Goal: Task Accomplishment & Management: Use online tool/utility

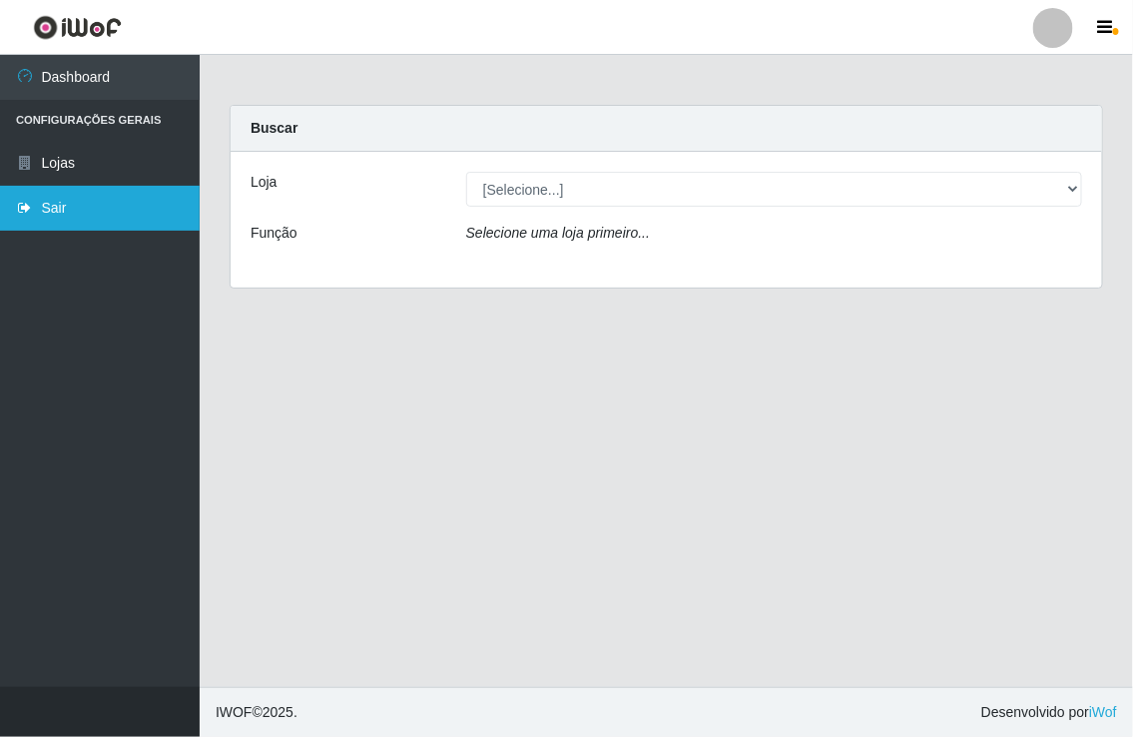
click at [63, 204] on link "Sair" at bounding box center [100, 208] width 200 height 45
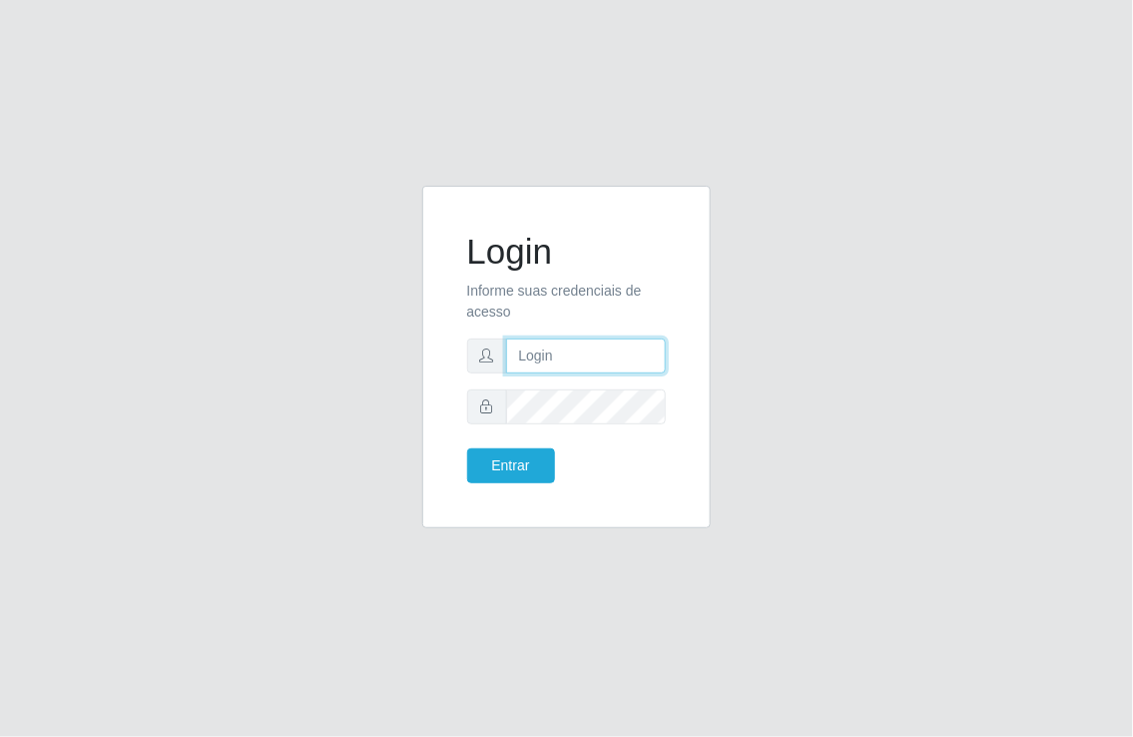
click at [547, 360] on input "text" at bounding box center [586, 355] width 161 height 35
type input "[EMAIL_ADDRESS][DOMAIN_NAME]"
click at [467, 448] on button "Entrar" at bounding box center [511, 465] width 88 height 35
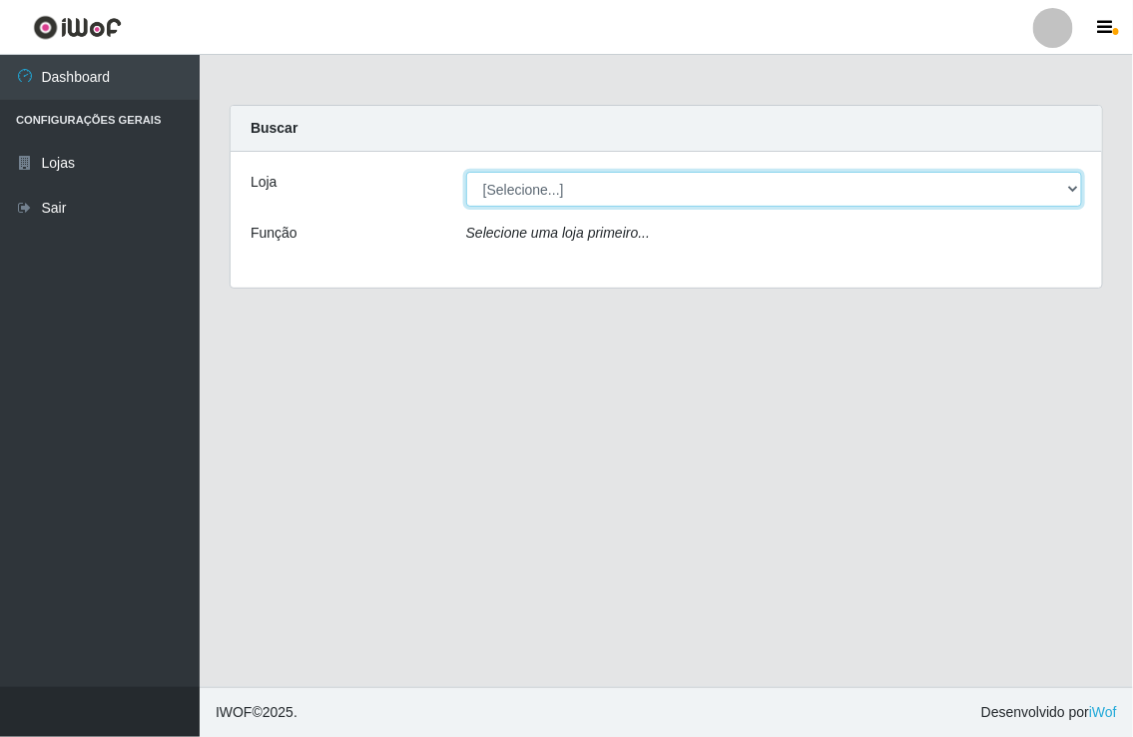
click at [1072, 187] on select "[Selecione...] Nordestão - [GEOGRAPHIC_DATA]" at bounding box center [774, 189] width 616 height 35
select select "454"
click at [466, 172] on select "[Selecione...] Nordestão - [GEOGRAPHIC_DATA]" at bounding box center [774, 189] width 616 height 35
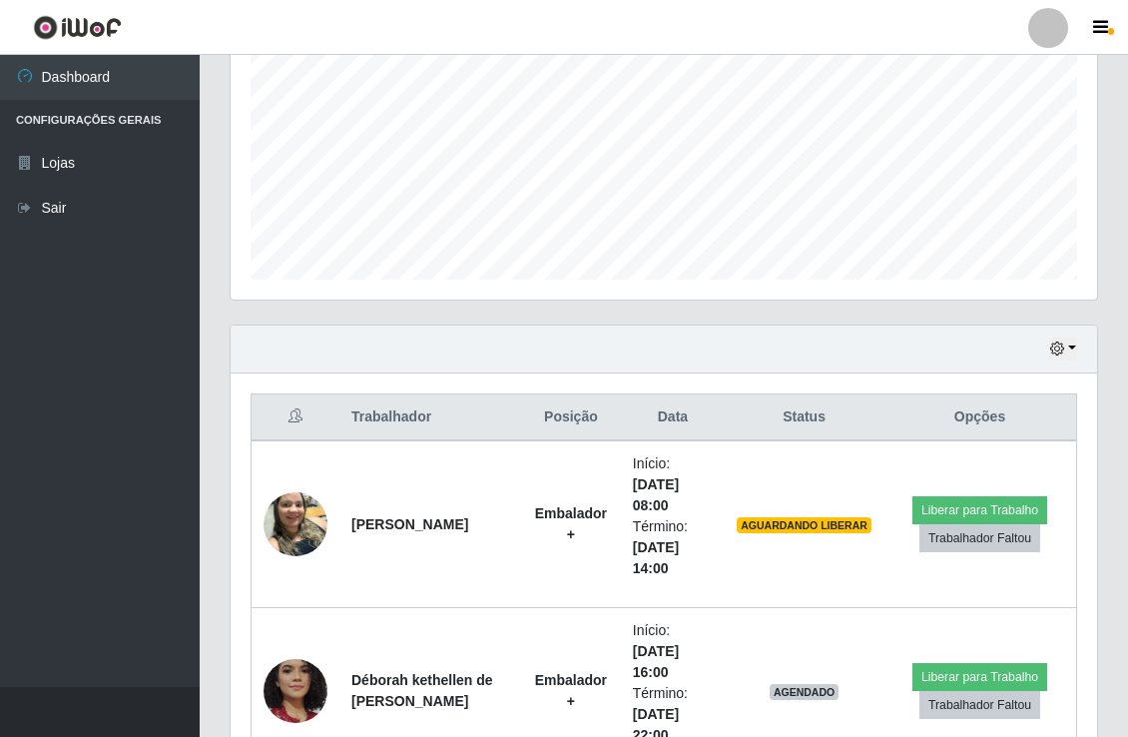
scroll to position [443, 0]
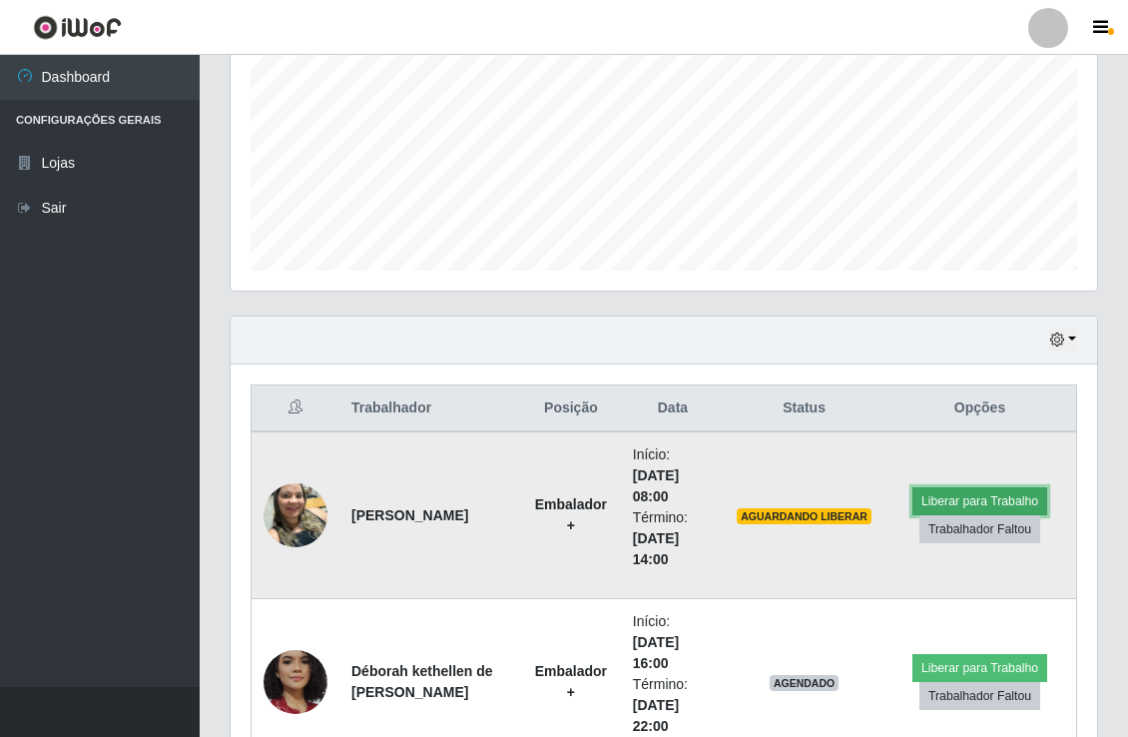
click at [962, 497] on button "Liberar para Trabalho" at bounding box center [979, 501] width 135 height 28
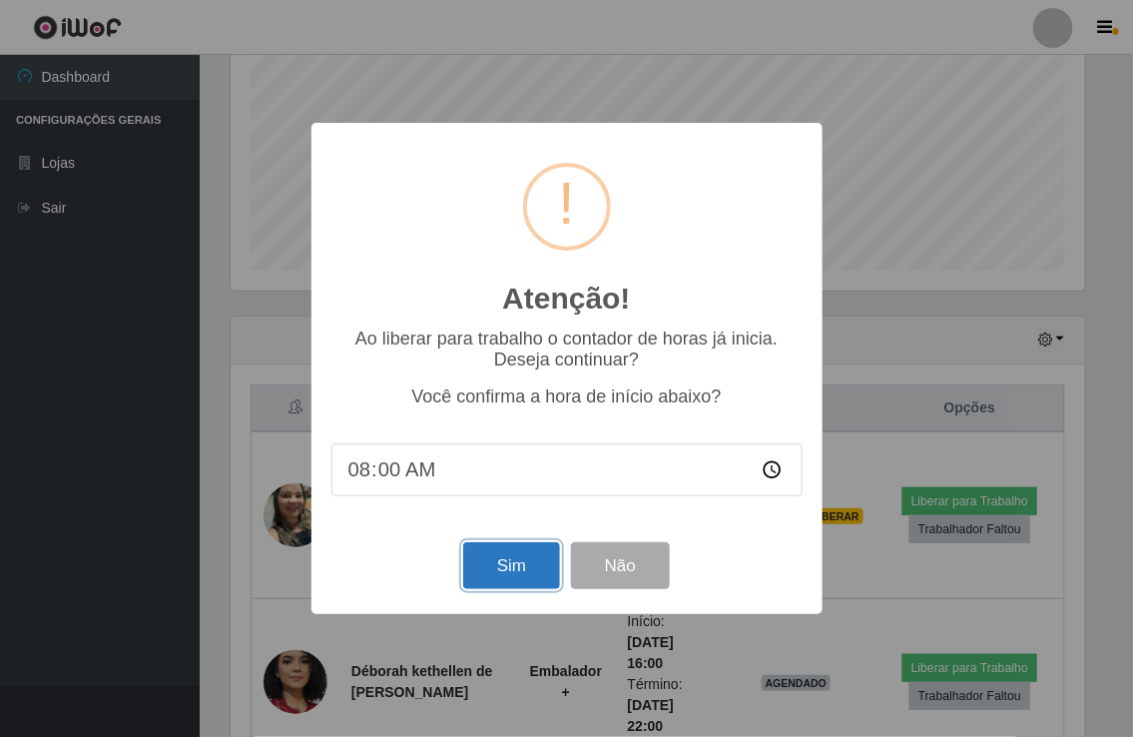
click at [523, 561] on button "Sim" at bounding box center [511, 565] width 97 height 47
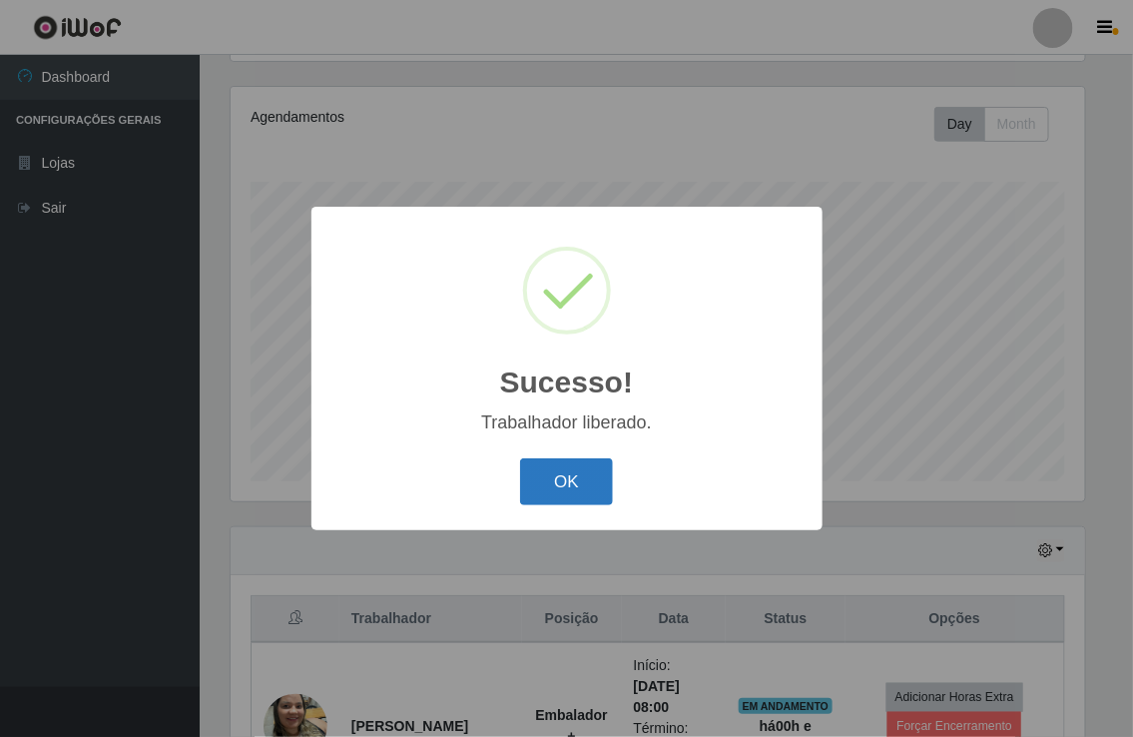
click at [562, 484] on button "OK" at bounding box center [566, 481] width 93 height 47
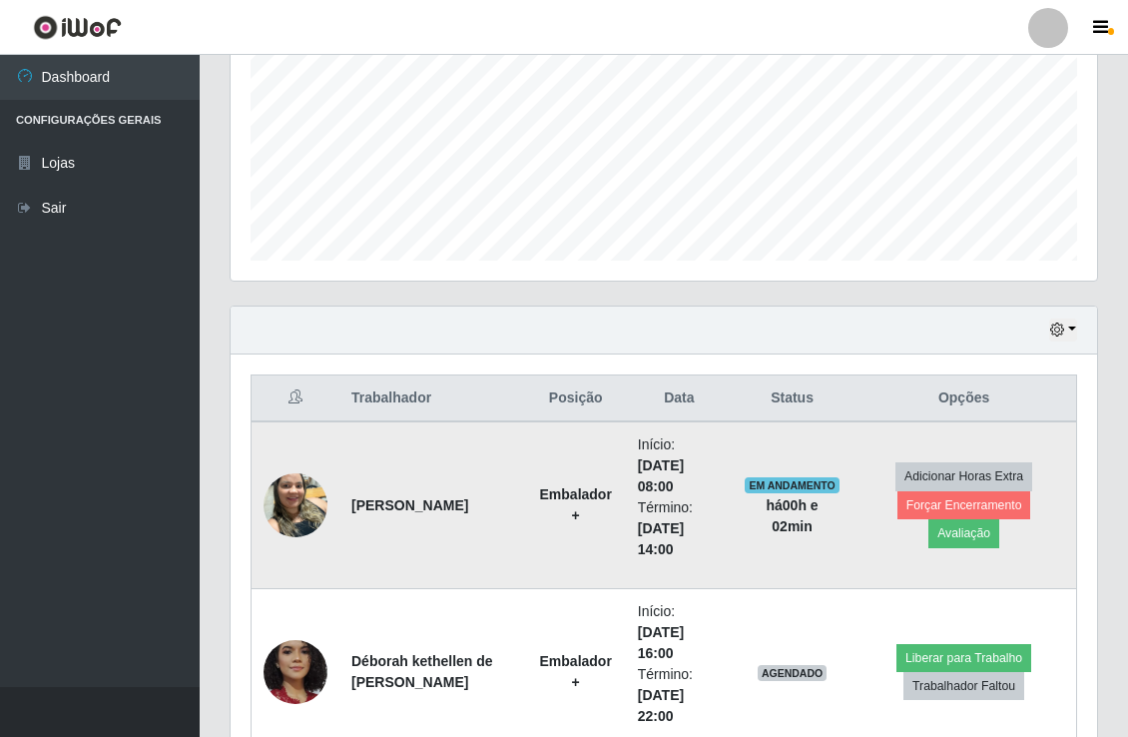
scroll to position [454, 0]
